Goal: Transaction & Acquisition: Purchase product/service

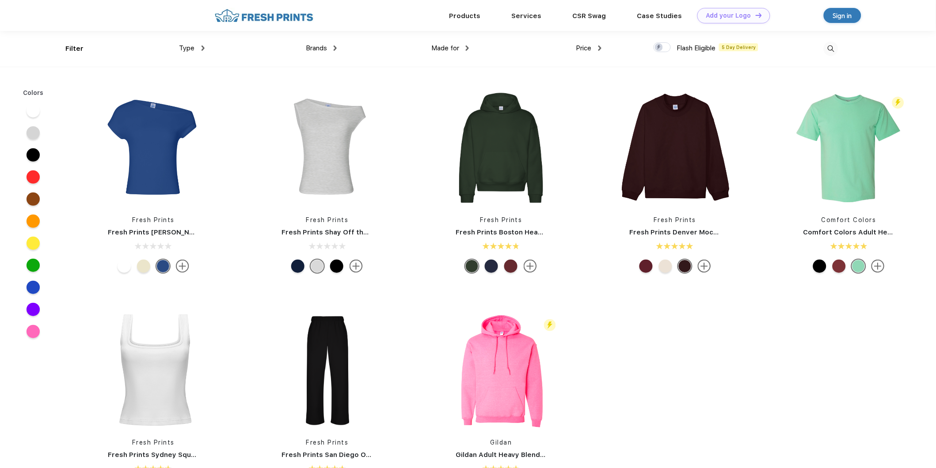
scroll to position [0, 0]
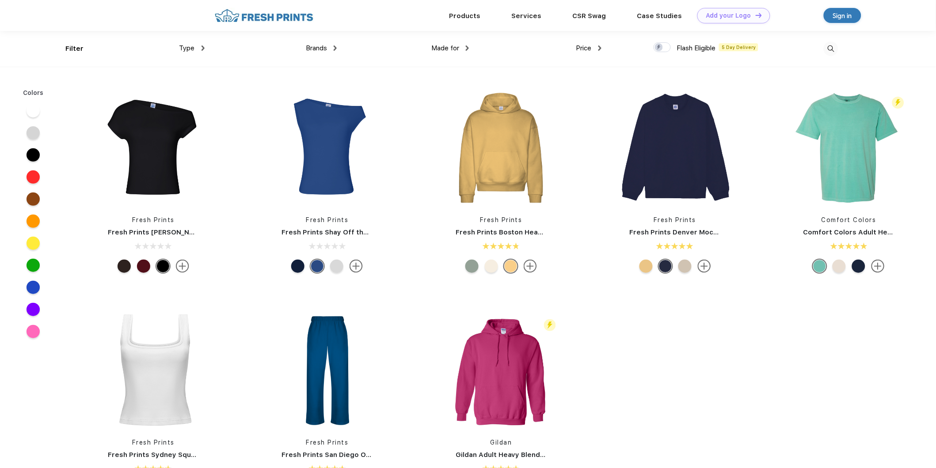
scroll to position [0, 0]
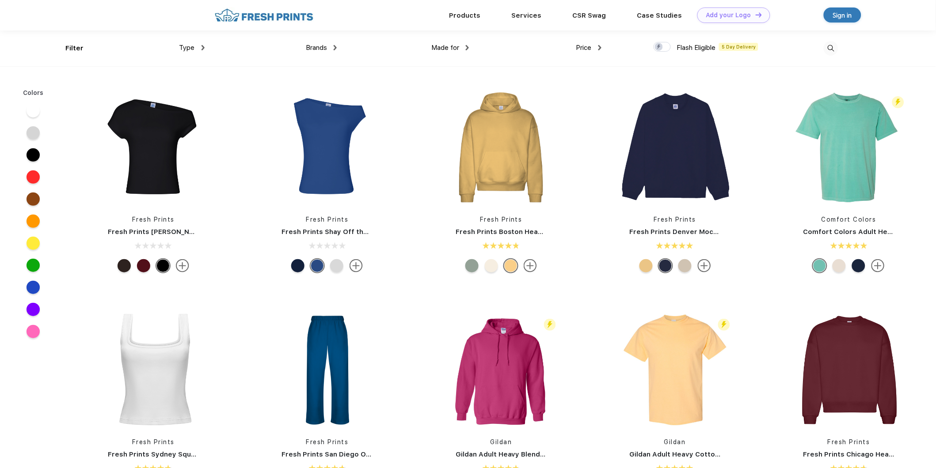
click at [318, 55] on div "Brands Most Popular Brands Moleskine Hydroflask Marine Layer S'well Vineyard Vi…" at bounding box center [271, 48] width 132 height 36
click at [321, 48] on span "Brands" at bounding box center [316, 48] width 21 height 8
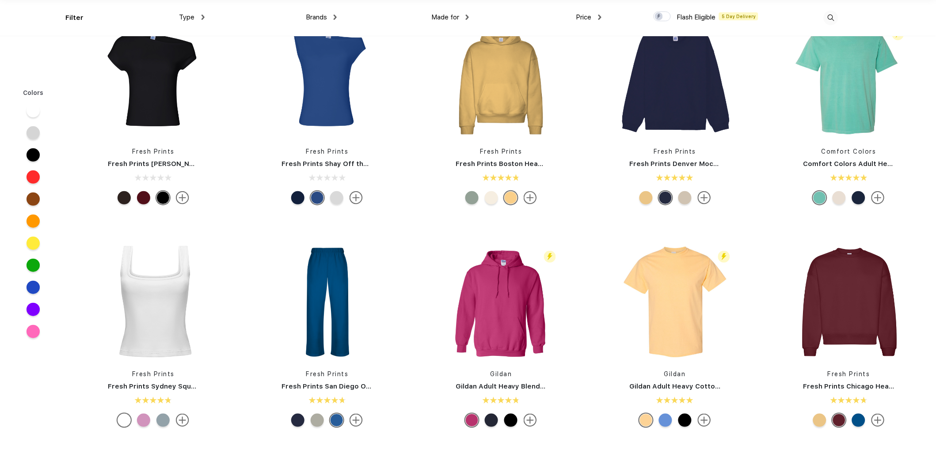
scroll to position [49, 0]
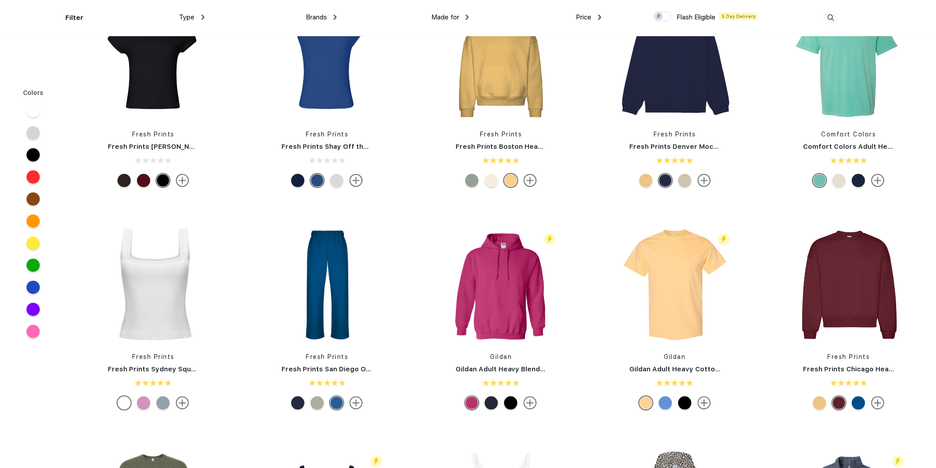
click at [321, 15] on span "Brands" at bounding box center [316, 17] width 21 height 8
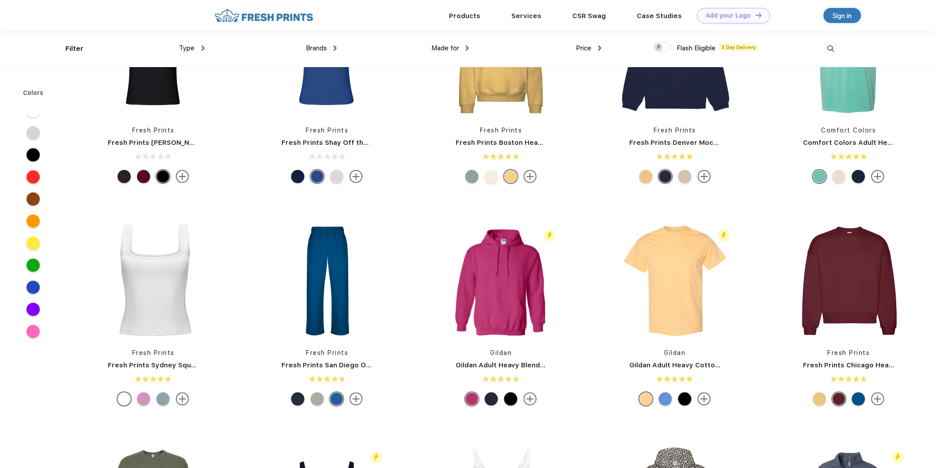
scroll to position [0, 0]
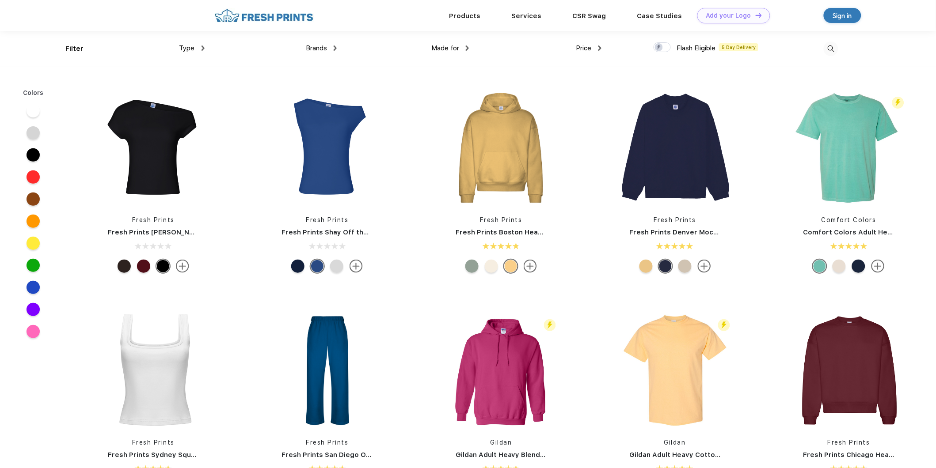
click at [316, 49] on span "Brands" at bounding box center [316, 48] width 21 height 8
click at [66, 53] on div "Filter" at bounding box center [74, 49] width 18 height 10
click at [199, 56] on div "Type Shirts Sweaters Bottoms Accessories Hats Tanks Jackets Jerseys Polos" at bounding box center [138, 49] width 132 height 36
click at [196, 49] on div "Type" at bounding box center [191, 48] width 25 height 10
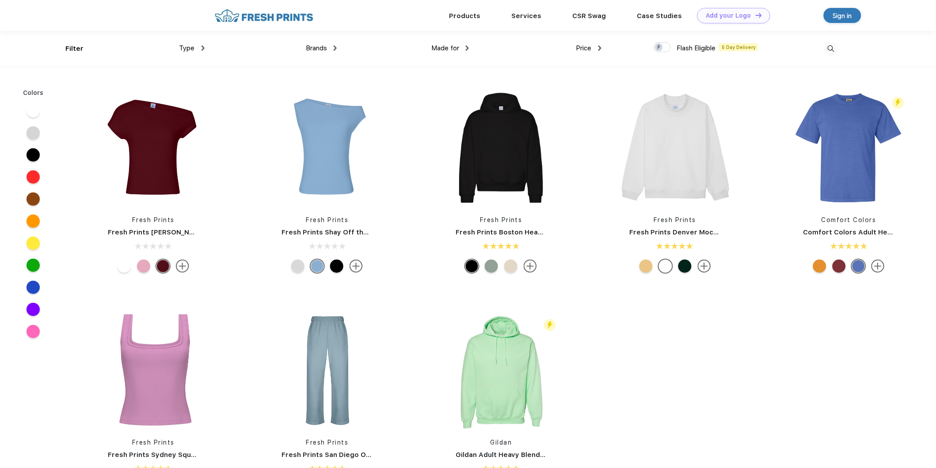
scroll to position [0, 0]
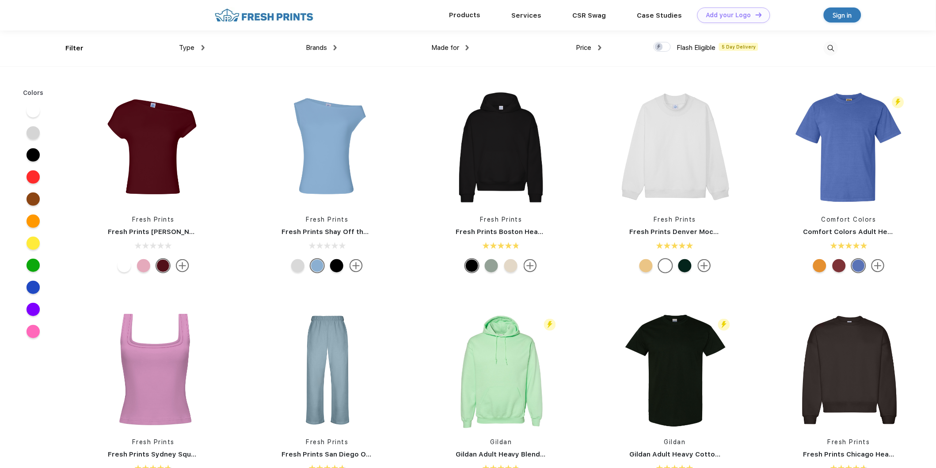
click at [488, 20] on div "Products" at bounding box center [465, 15] width 62 height 31
click at [466, 20] on div "Products" at bounding box center [465, 14] width 62 height 11
click at [336, 46] on img at bounding box center [335, 47] width 3 height 5
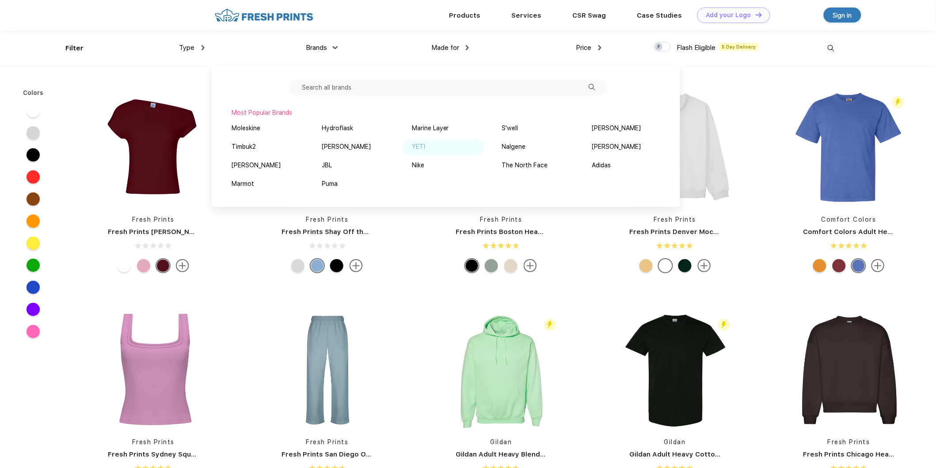
click at [416, 147] on div "YETI" at bounding box center [418, 146] width 13 height 9
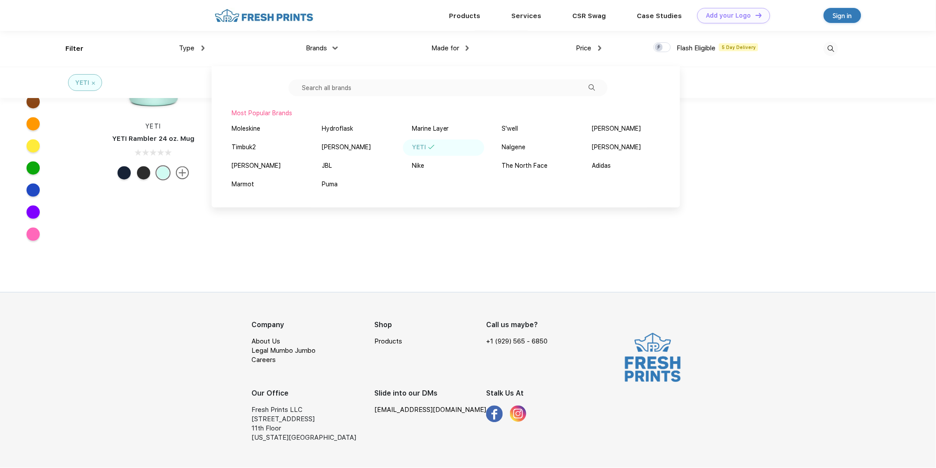
scroll to position [226, 0]
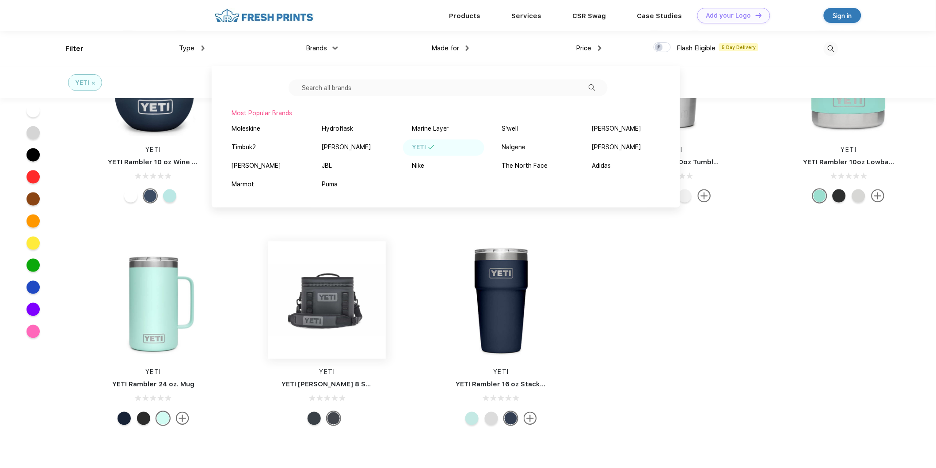
click at [350, 288] on img at bounding box center [327, 301] width 118 height 118
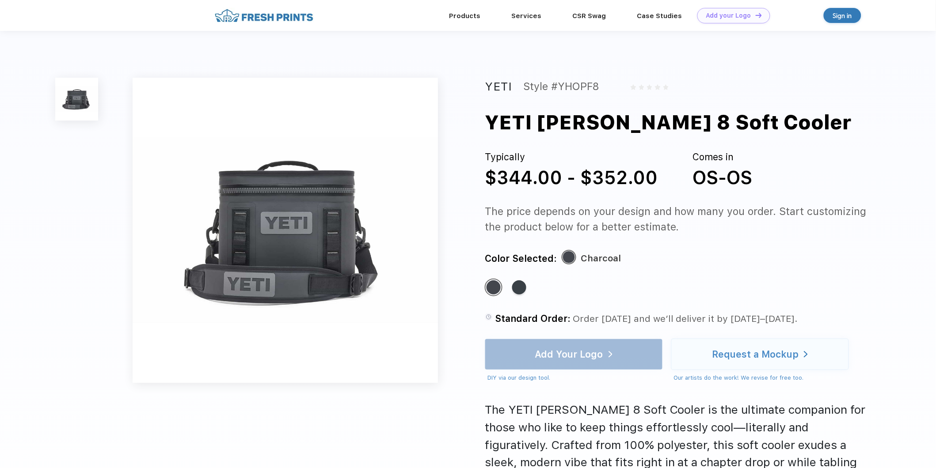
click at [312, 252] on img at bounding box center [286, 231] width 306 height 306
click at [91, 109] on img at bounding box center [76, 99] width 43 height 43
click at [514, 285] on div "Standard Color" at bounding box center [519, 288] width 14 height 14
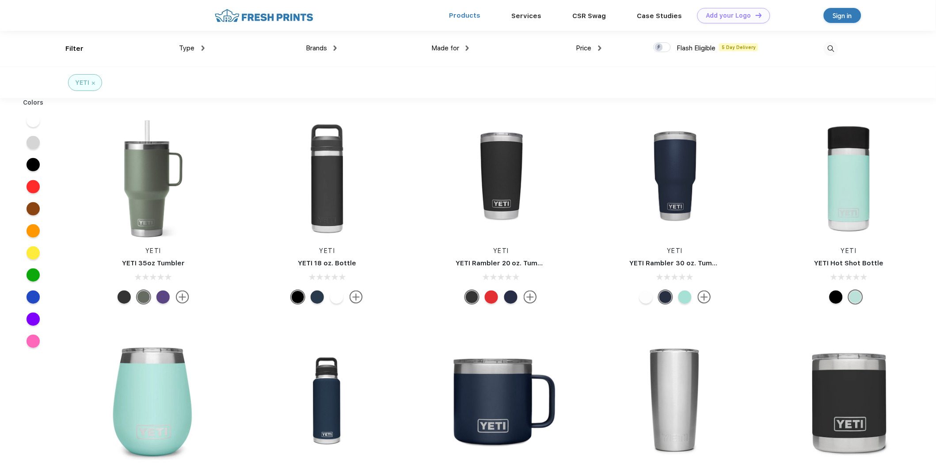
click at [453, 15] on link "Products" at bounding box center [464, 15] width 31 height 8
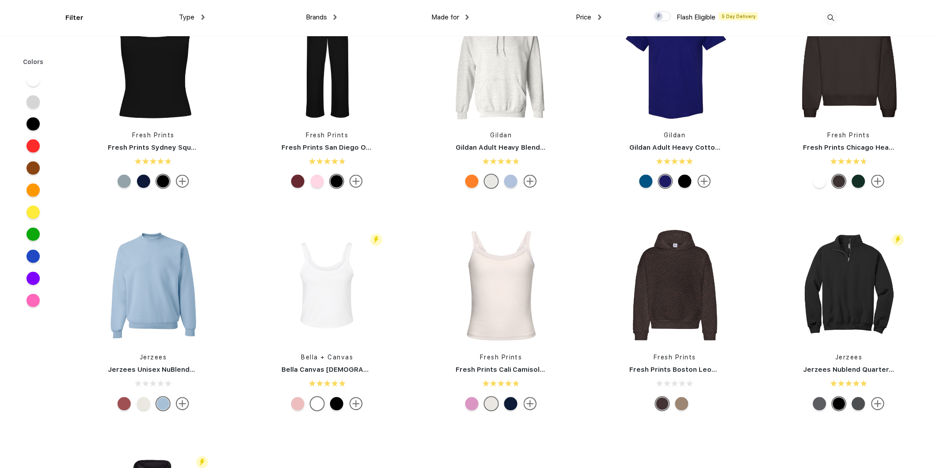
scroll to position [344, 0]
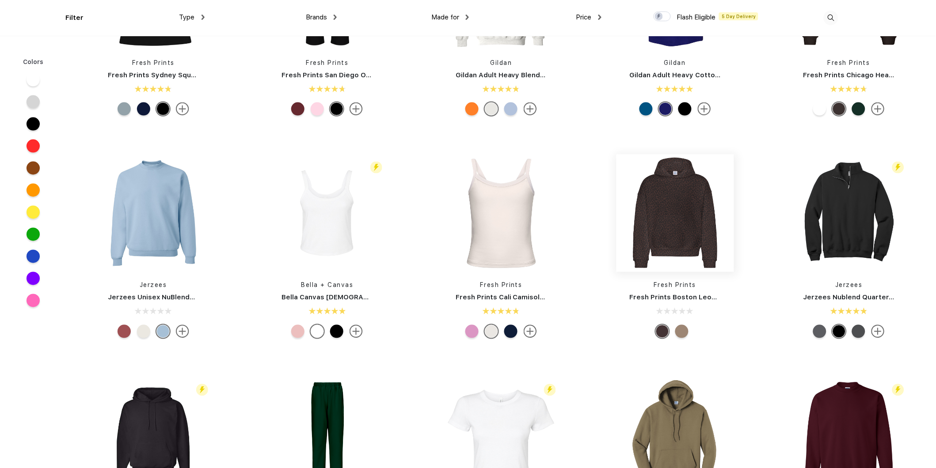
click at [664, 191] on img at bounding box center [675, 214] width 118 height 118
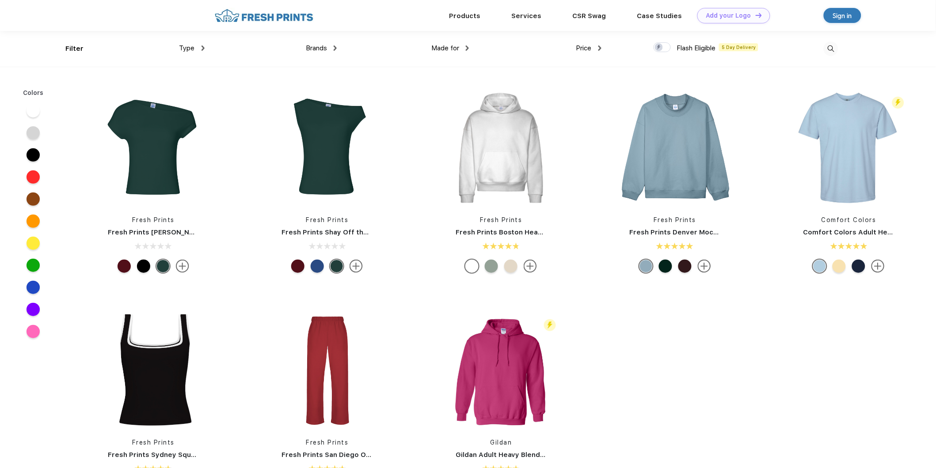
click at [299, 40] on div "Brands Most Popular Brands Moleskine Hydroflask Marine Layer S'well [PERSON_NAM…" at bounding box center [271, 49] width 132 height 36
click at [308, 48] on span "Brands" at bounding box center [316, 48] width 21 height 8
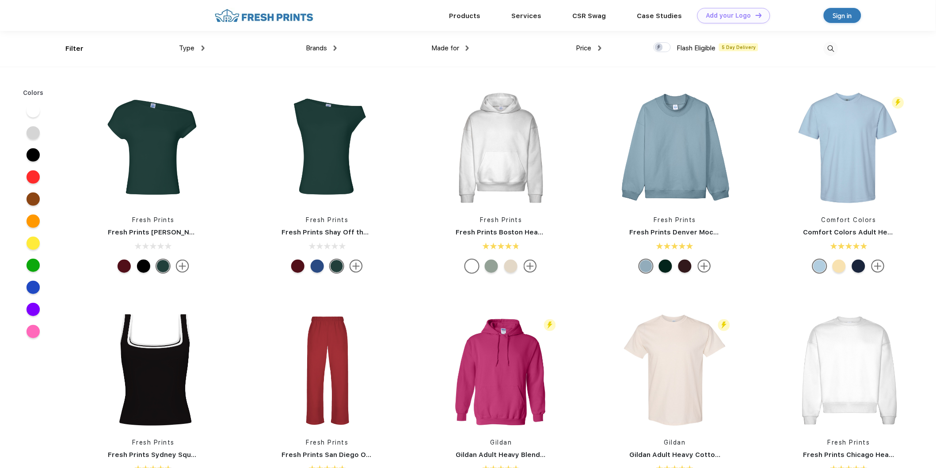
scroll to position [0, 0]
click at [333, 52] on div "Brands" at bounding box center [321, 48] width 31 height 10
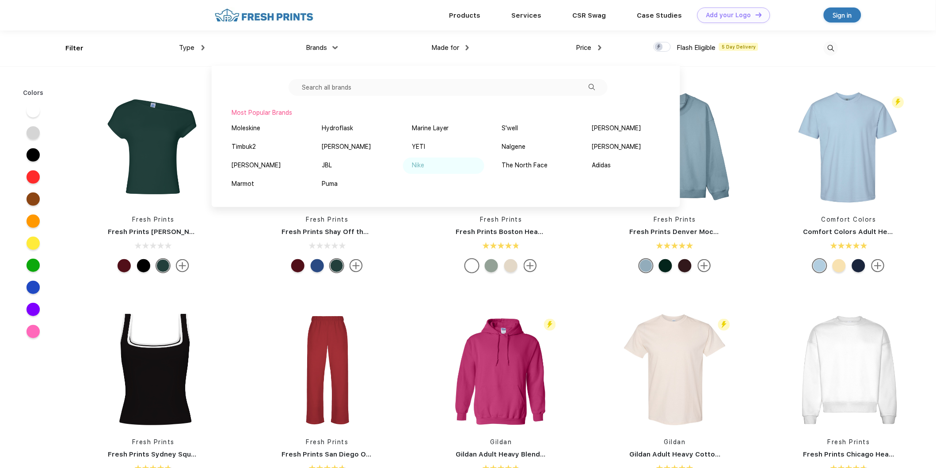
click at [418, 166] on div "Nike" at bounding box center [418, 165] width 12 height 9
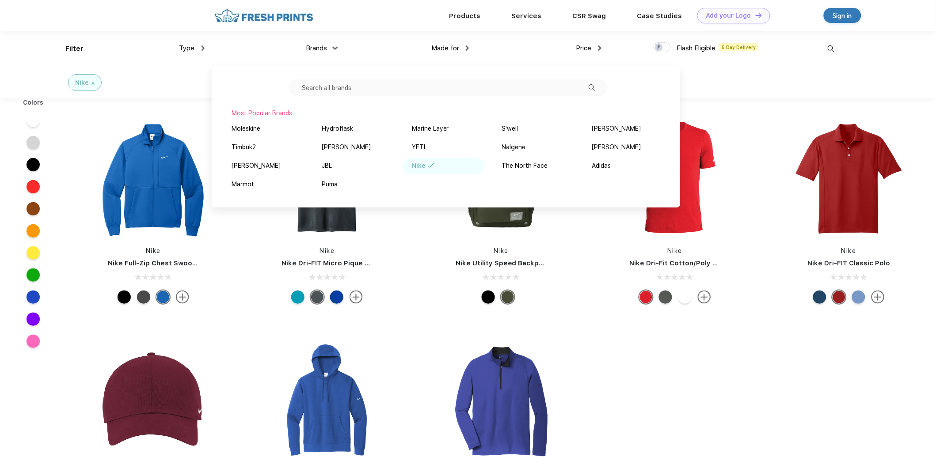
click at [780, 395] on div "Nike Nike Full-Zip Chest Swoosh Jacket Nike Nike Dri-FIT Micro Pique 2.0 Polo N…" at bounding box center [501, 325] width 870 height 445
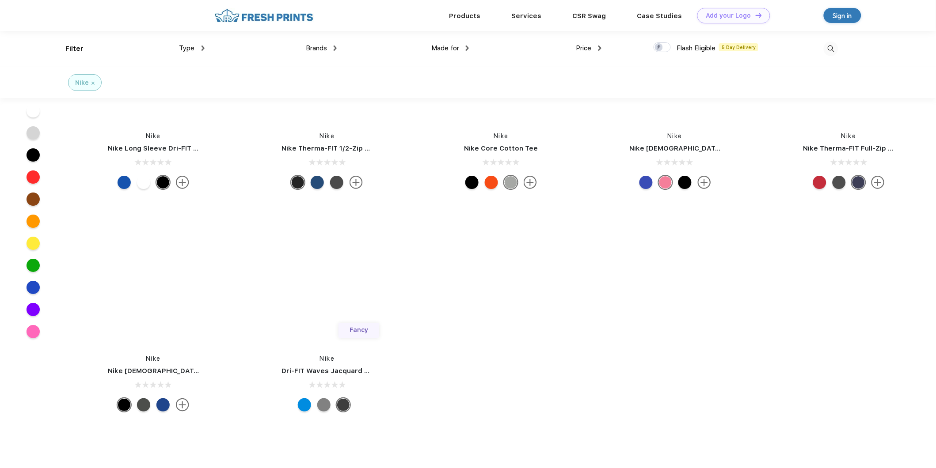
scroll to position [2897, 0]
